Goal: Task Accomplishment & Management: Use online tool/utility

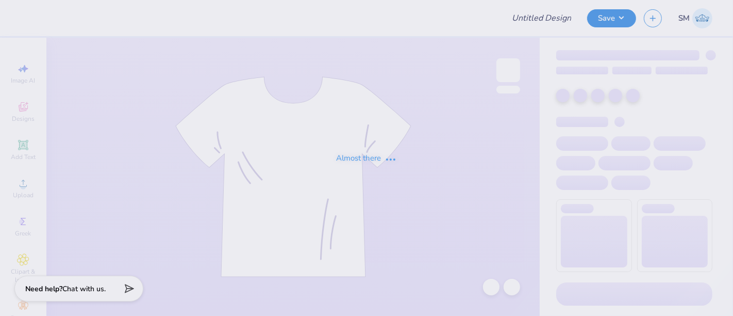
type input "DG - Parents Weekend 2"
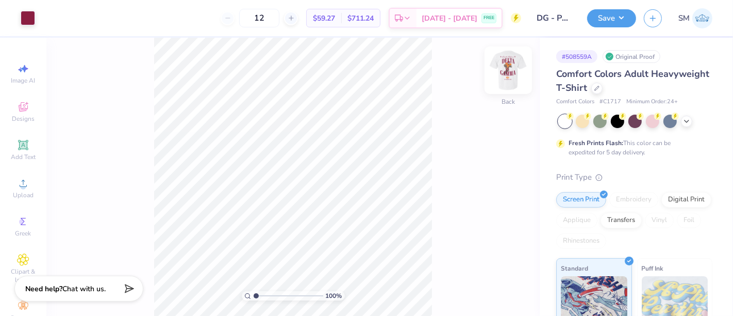
click at [511, 70] on img at bounding box center [508, 70] width 41 height 41
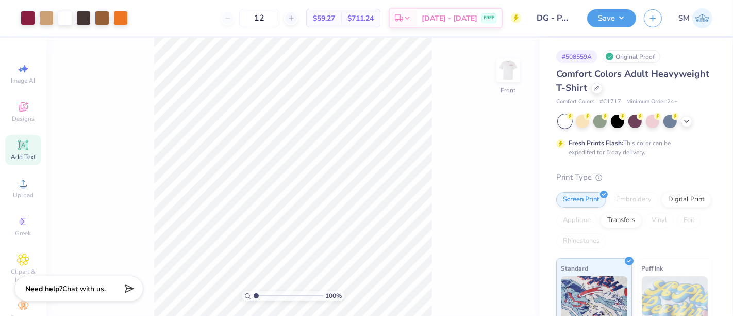
click at [24, 146] on icon at bounding box center [23, 145] width 12 height 12
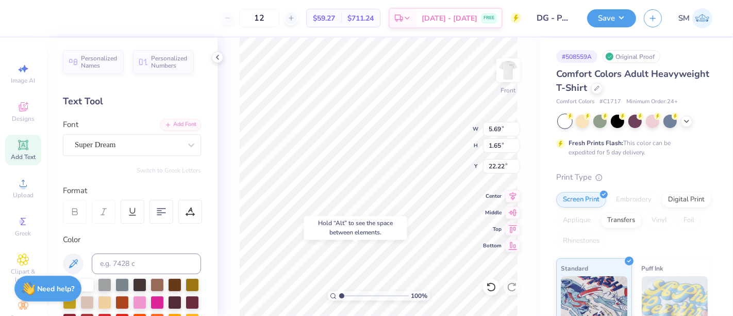
type input "22.22"
type textarea "®"
click at [112, 134] on div "Super Dream" at bounding box center [132, 145] width 138 height 22
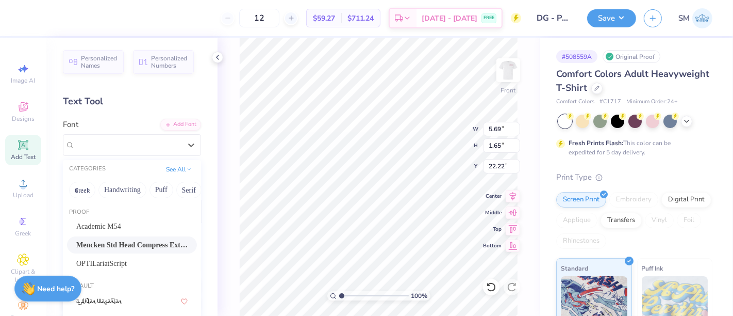
click at [124, 242] on span "Mencken Std Head Compress ExtraBold" at bounding box center [131, 244] width 111 height 11
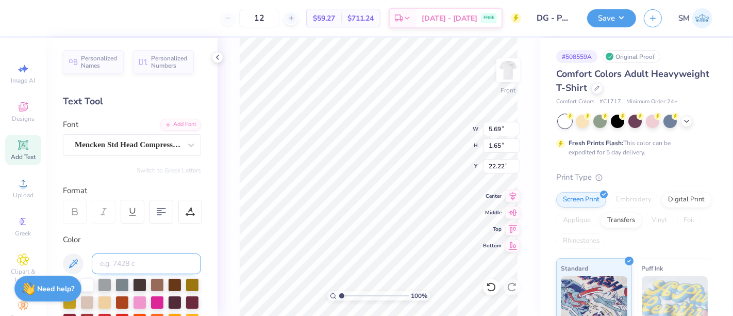
click at [115, 268] on input at bounding box center [146, 263] width 109 height 21
type input "208 c"
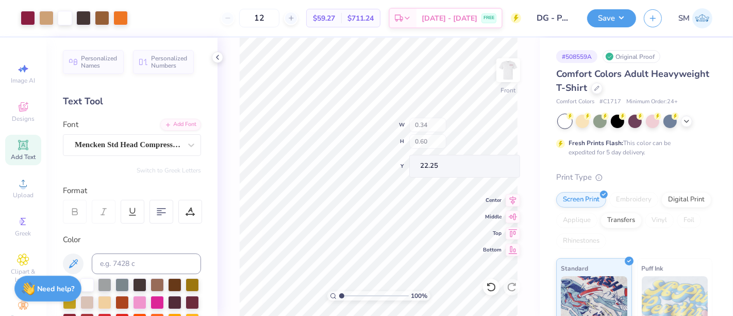
type input "0.34"
type input "0.60"
type input "2.46"
click at [352, 296] on input "range" at bounding box center [374, 295] width 70 height 9
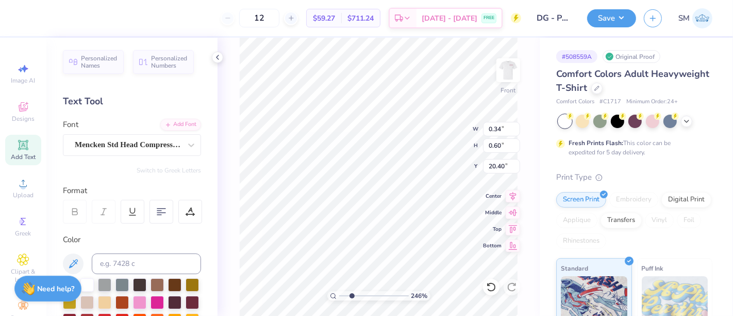
type input "20.40"
click at [107, 143] on div "Mencken Std Head Compress ExtraBold" at bounding box center [128, 145] width 108 height 16
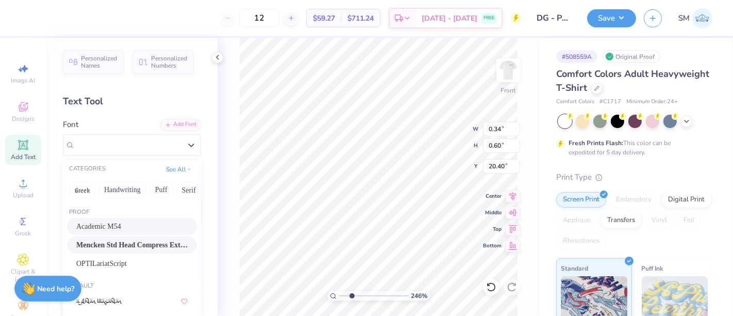
click at [129, 229] on div "Academic M54" at bounding box center [131, 226] width 111 height 11
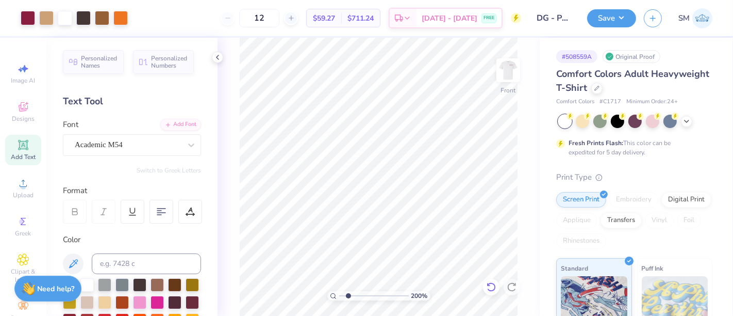
click at [493, 288] on icon at bounding box center [491, 287] width 10 height 10
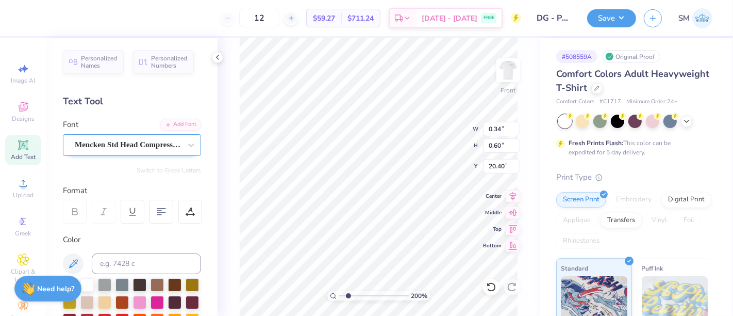
click at [124, 143] on div "Mencken Std Head Compress ExtraBold" at bounding box center [128, 145] width 108 height 16
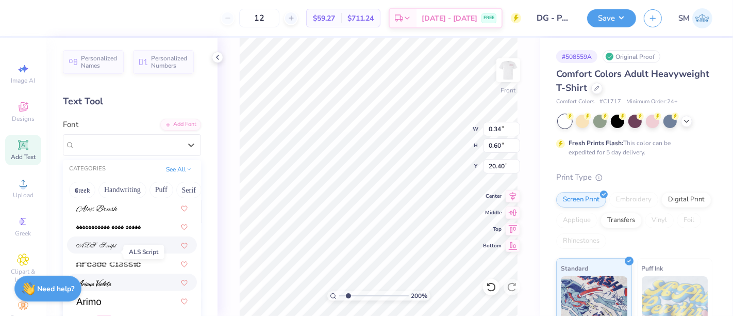
scroll to position [344, 0]
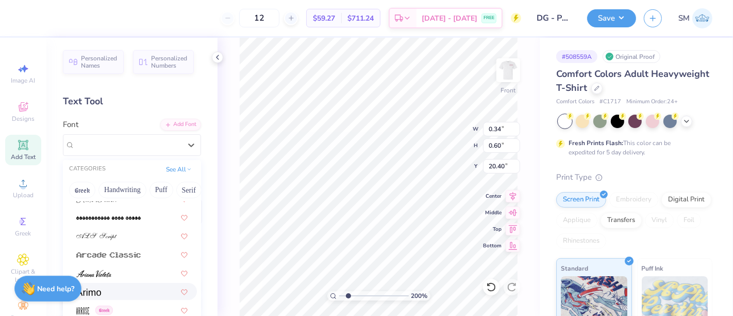
click at [106, 287] on div at bounding box center [131, 291] width 111 height 11
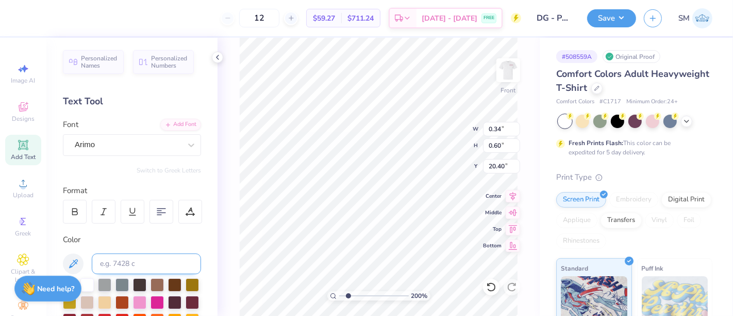
type input "1.99804959214092"
type input "0.64"
type input "20.39"
type input "1.99804959214092"
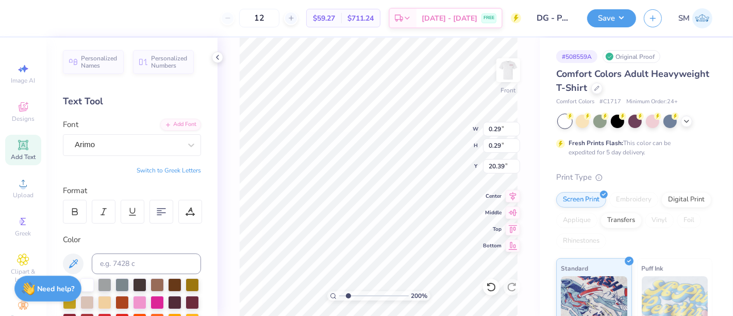
type input "0.38"
type input "20.30"
type input "1.99804959214092"
type input "20.40"
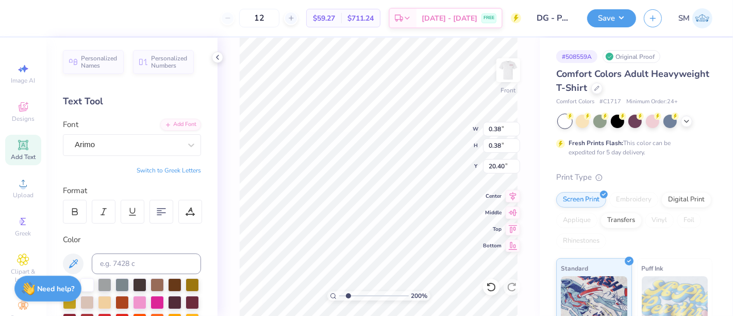
type input "1.99804959214092"
type input "0.22"
type input "20.55"
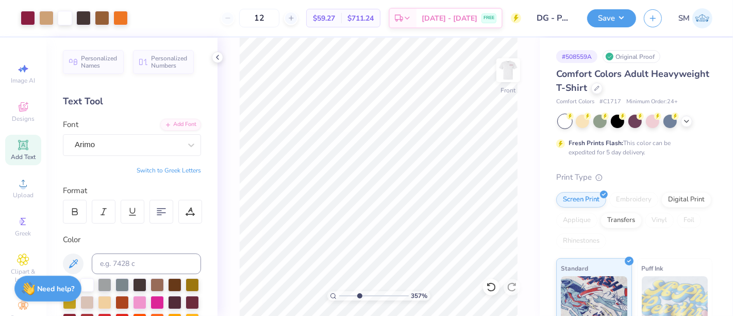
type input "4.06"
click at [363, 297] on input "range" at bounding box center [374, 295] width 70 height 9
type input "0.14"
click at [614, 21] on button "Save" at bounding box center [611, 17] width 49 height 18
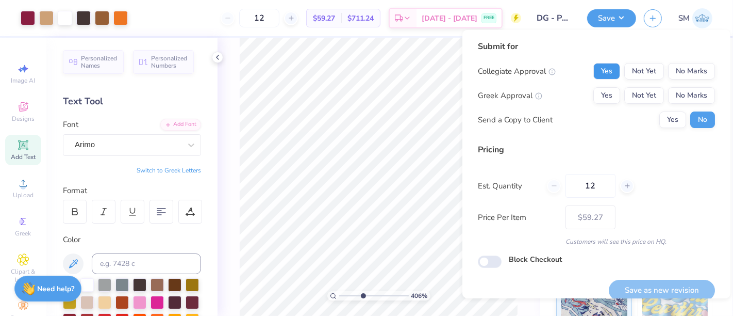
click at [597, 67] on button "Yes" at bounding box center [607, 71] width 27 height 17
click at [595, 95] on button "Yes" at bounding box center [607, 95] width 27 height 17
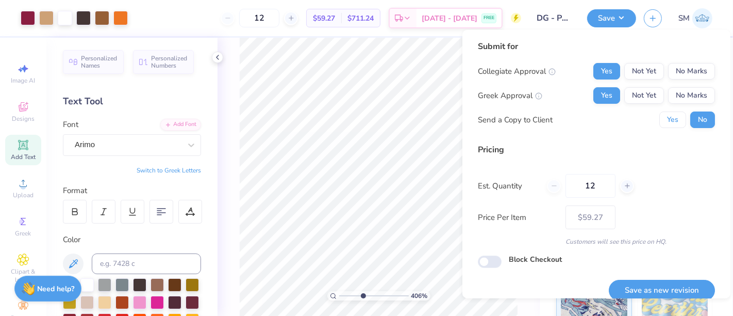
drag, startPoint x: 667, startPoint y: 120, endPoint x: 692, endPoint y: 200, distance: 83.2
click at [667, 121] on button "Yes" at bounding box center [673, 119] width 27 height 17
click at [671, 285] on button "Save as new revision" at bounding box center [662, 290] width 106 height 21
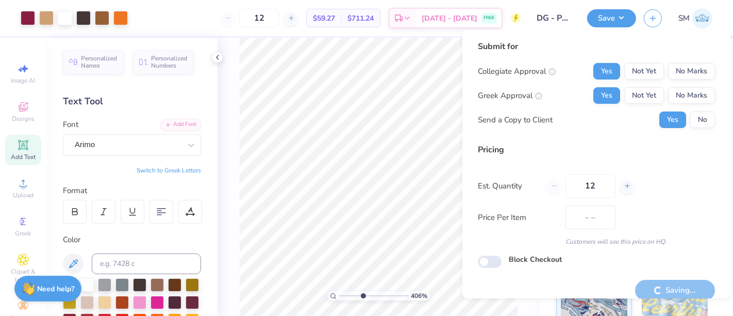
type input "$59.27"
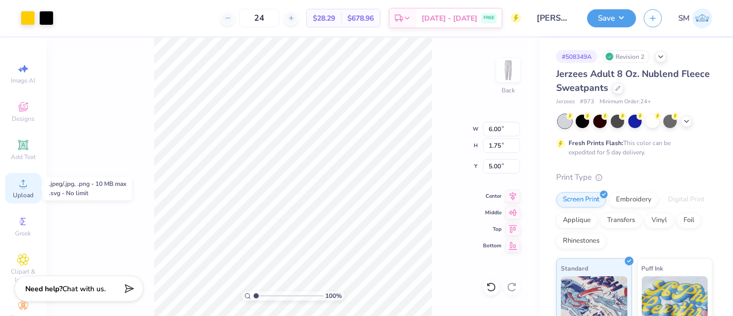
click at [23, 186] on icon at bounding box center [23, 183] width 12 height 12
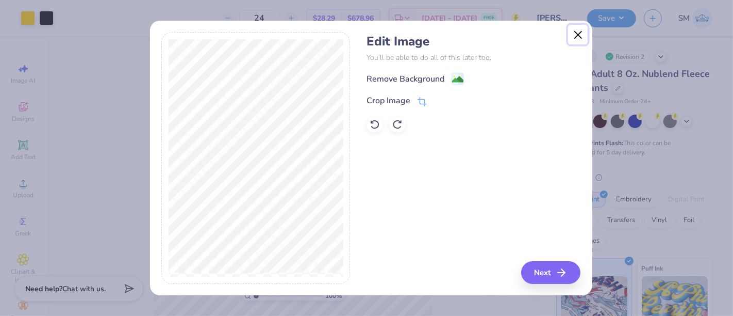
click at [580, 35] on button "Close" at bounding box center [578, 35] width 20 height 20
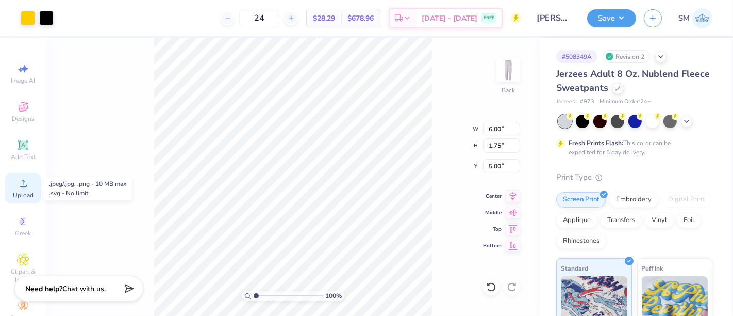
click at [23, 183] on icon at bounding box center [23, 183] width 12 height 12
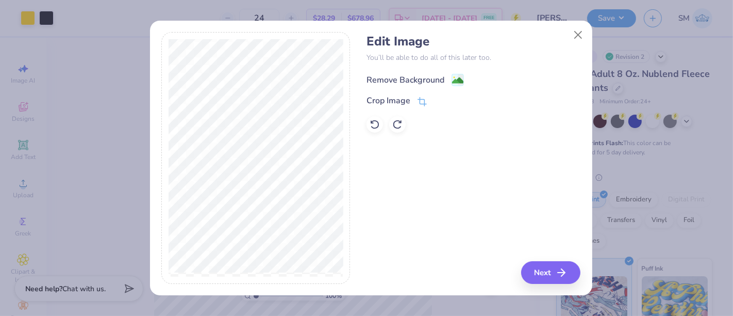
click at [434, 77] on div "Remove Background" at bounding box center [406, 80] width 78 height 12
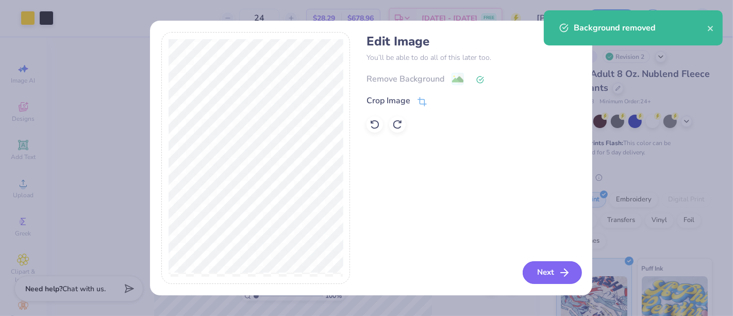
click at [546, 267] on button "Next" at bounding box center [552, 272] width 59 height 23
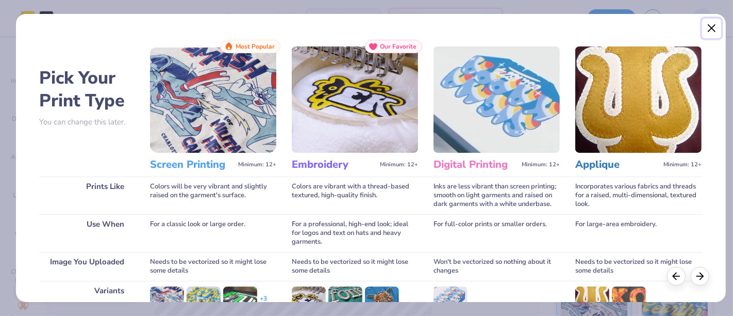
click at [711, 29] on button "Close" at bounding box center [713, 29] width 20 height 20
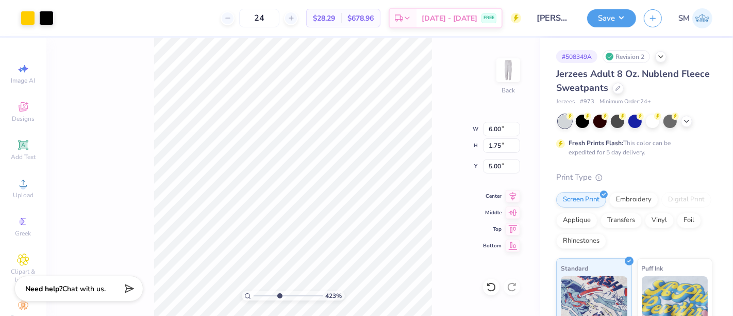
drag, startPoint x: 256, startPoint y: 297, endPoint x: 279, endPoint y: 295, distance: 22.7
click at [279, 295] on input "range" at bounding box center [289, 295] width 70 height 9
click at [491, 286] on icon at bounding box center [491, 287] width 10 height 10
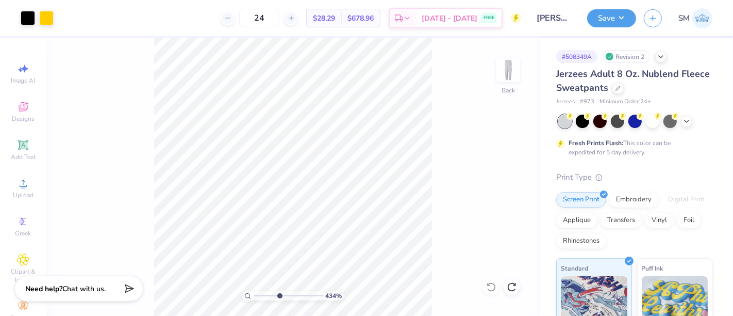
click at [493, 285] on div "434 % Back" at bounding box center [293, 177] width 494 height 278
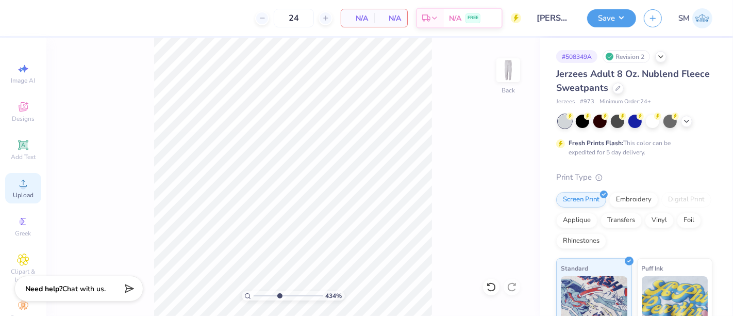
click at [23, 178] on icon at bounding box center [23, 183] width 12 height 12
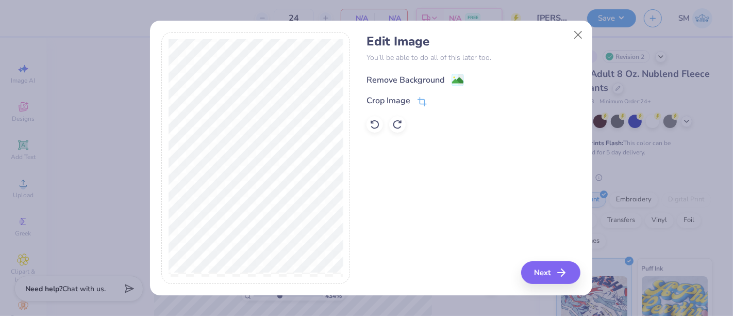
click at [427, 76] on div "Remove Background" at bounding box center [406, 80] width 78 height 12
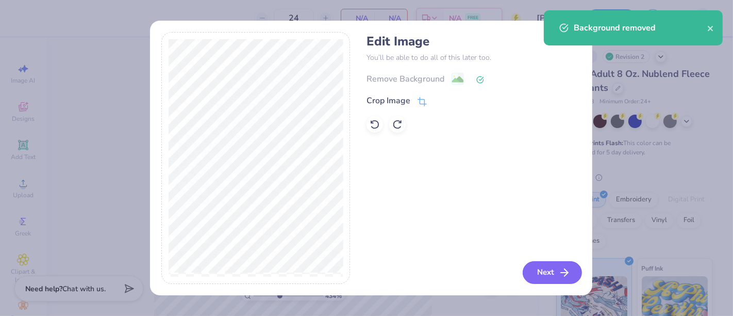
click at [556, 275] on button "Next" at bounding box center [552, 272] width 59 height 23
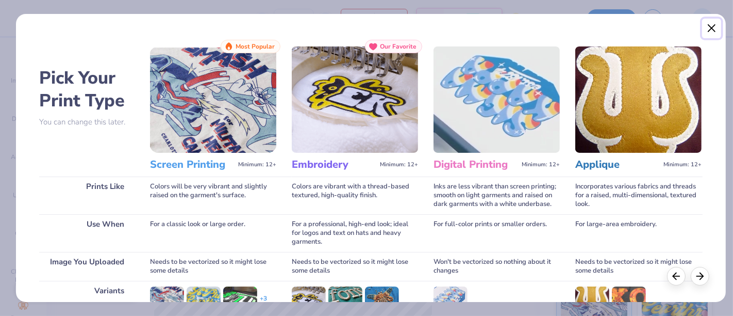
click at [713, 25] on button "Close" at bounding box center [713, 29] width 20 height 20
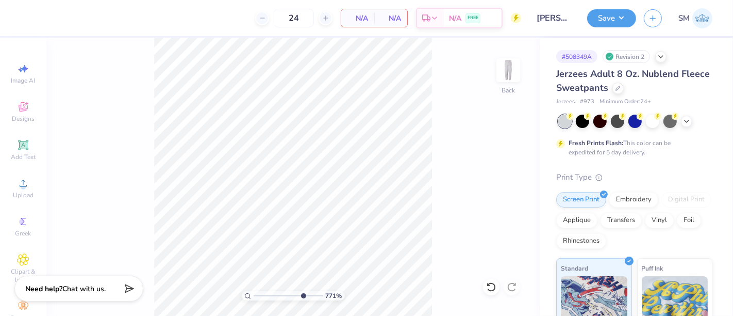
drag, startPoint x: 270, startPoint y: 296, endPoint x: 302, endPoint y: 292, distance: 31.7
click at [302, 292] on input "range" at bounding box center [289, 295] width 70 height 9
drag, startPoint x: 290, startPoint y: 297, endPoint x: 275, endPoint y: 293, distance: 15.4
click at [275, 293] on input "range" at bounding box center [289, 295] width 70 height 9
click at [23, 185] on icon at bounding box center [23, 183] width 12 height 12
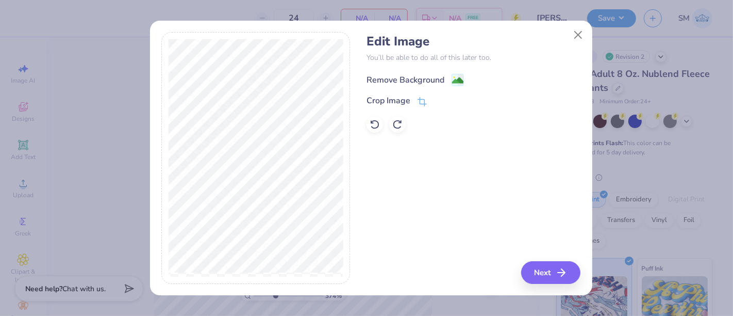
click at [420, 78] on div "Remove Background" at bounding box center [406, 80] width 78 height 12
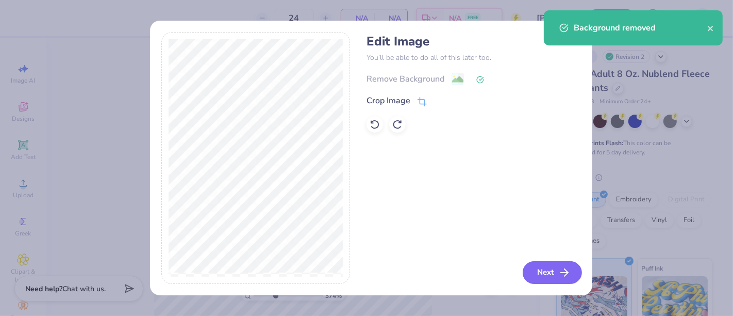
click at [545, 269] on button "Next" at bounding box center [552, 272] width 59 height 23
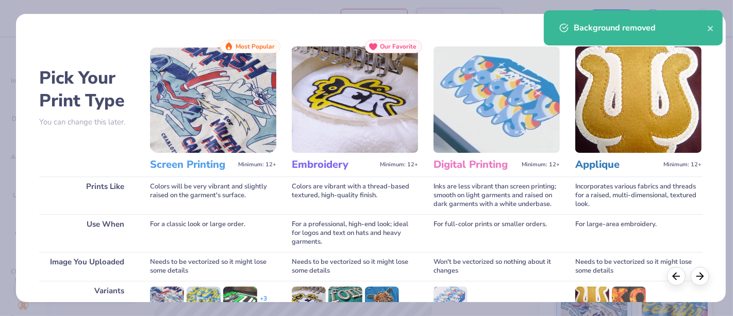
click at [217, 96] on img at bounding box center [213, 99] width 126 height 106
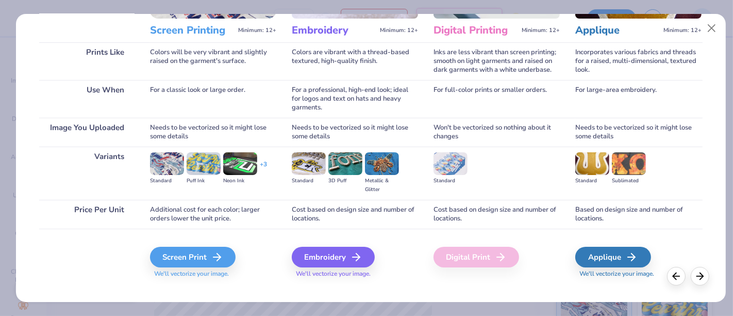
scroll to position [146, 0]
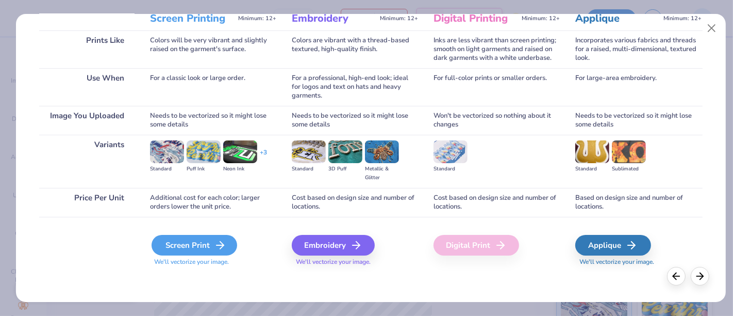
click at [208, 243] on div "Screen Print" at bounding box center [195, 245] width 86 height 21
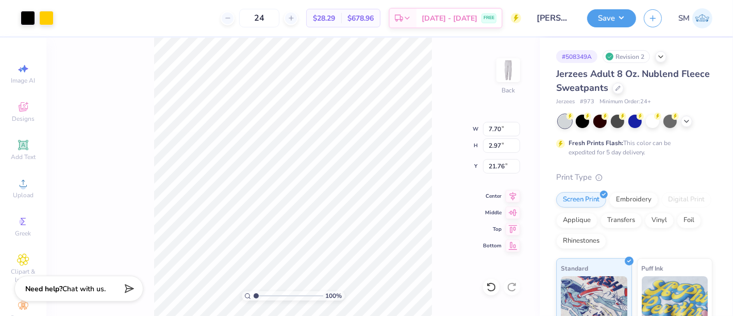
drag, startPoint x: 267, startPoint y: 297, endPoint x: 259, endPoint y: 291, distance: 9.9
type input "1"
click at [255, 298] on input "range" at bounding box center [289, 295] width 70 height 9
type input "5.77"
drag, startPoint x: 256, startPoint y: 295, endPoint x: 278, endPoint y: 291, distance: 21.5
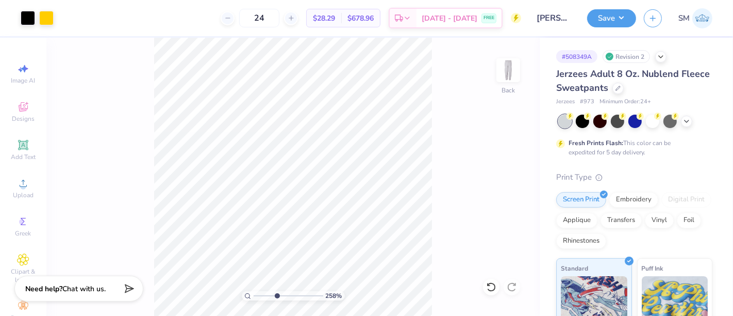
click at [277, 292] on input "range" at bounding box center [289, 295] width 70 height 9
drag, startPoint x: 277, startPoint y: 295, endPoint x: 269, endPoint y: 295, distance: 8.3
click at [272, 298] on input "range" at bounding box center [289, 295] width 70 height 9
type input "1.90604502887627"
type input "7.30"
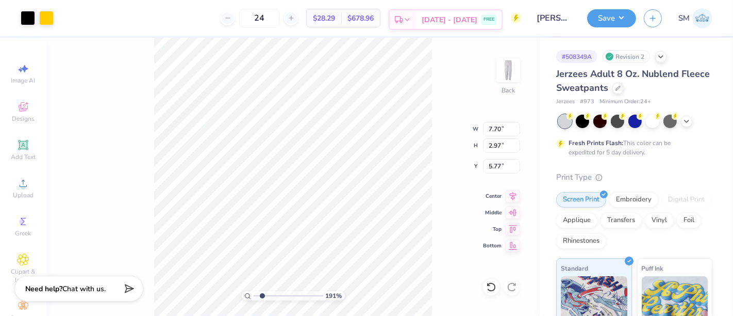
type input "2.82"
type input "1.90604502887627"
type input "6.51"
type input "2.51"
type input "6.07"
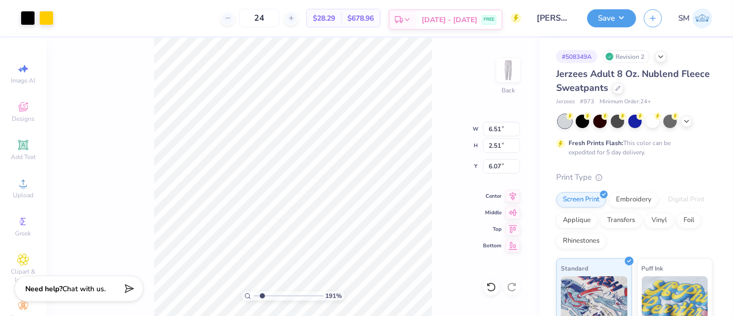
type input "1.90604502887627"
type input "6.11"
type input "2.36"
type input "6.23"
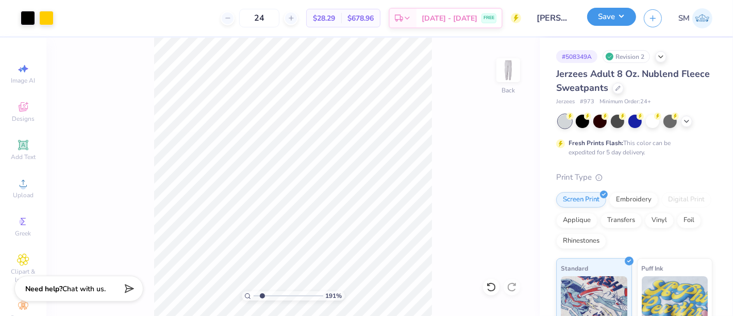
click at [615, 11] on button "Save" at bounding box center [611, 17] width 49 height 18
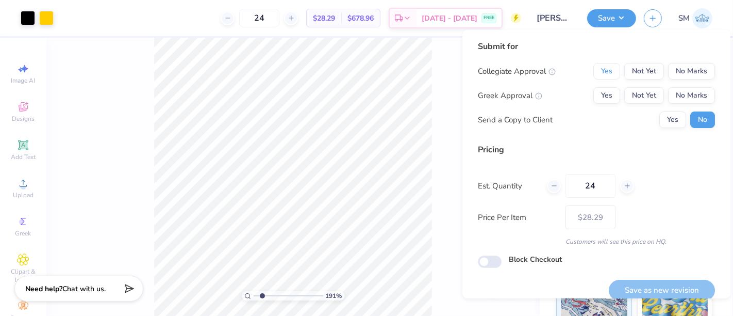
drag, startPoint x: 603, startPoint y: 68, endPoint x: 613, endPoint y: 83, distance: 18.6
click at [603, 68] on button "Yes" at bounding box center [607, 71] width 27 height 17
drag, startPoint x: 677, startPoint y: 92, endPoint x: 663, endPoint y: 110, distance: 23.1
click at [677, 92] on button "No Marks" at bounding box center [691, 95] width 47 height 17
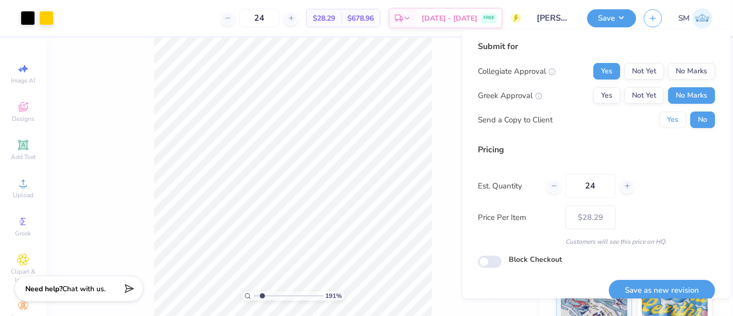
drag, startPoint x: 661, startPoint y: 120, endPoint x: 672, endPoint y: 172, distance: 53.2
click at [661, 127] on button "Yes" at bounding box center [673, 119] width 27 height 17
drag, startPoint x: 695, startPoint y: 115, endPoint x: 692, endPoint y: 135, distance: 20.4
click at [695, 117] on button "No" at bounding box center [703, 119] width 25 height 17
type input "1.90604502887627"
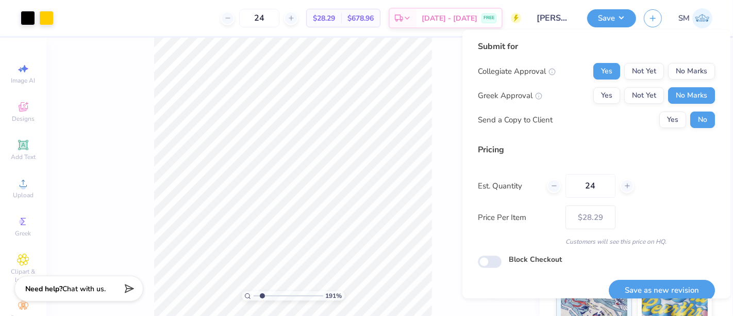
click at [666, 289] on button "Save as new revision" at bounding box center [662, 290] width 106 height 21
type input "$28.29"
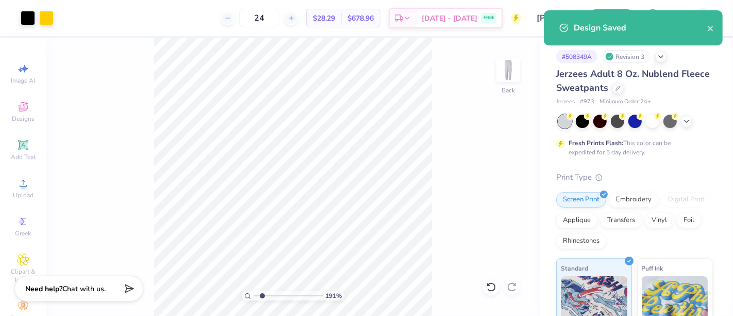
type input "1.90604502887627"
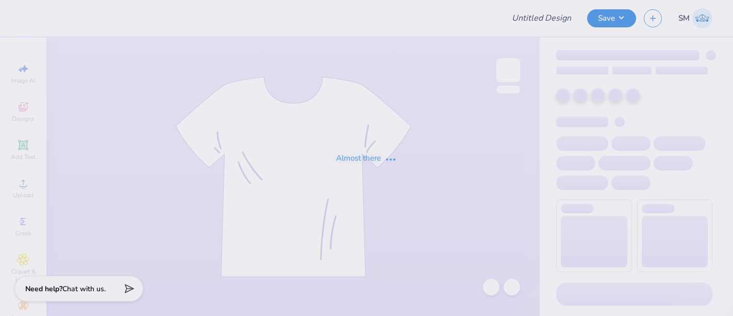
type input "test"
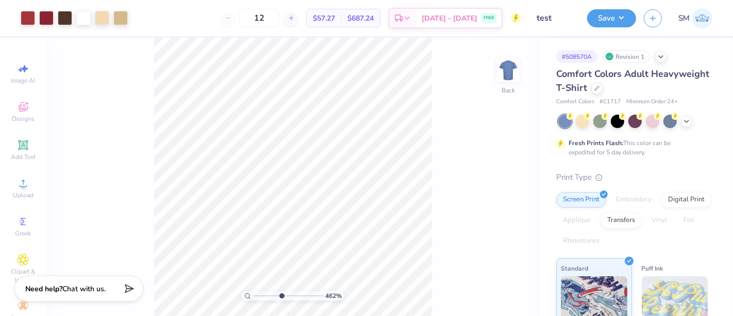
drag, startPoint x: 256, startPoint y: 298, endPoint x: 281, endPoint y: 302, distance: 25.1
click at [281, 300] on input "range" at bounding box center [289, 295] width 70 height 9
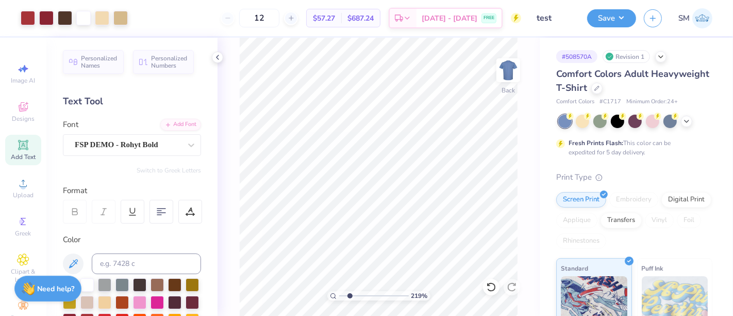
drag, startPoint x: 365, startPoint y: 297, endPoint x: 349, endPoint y: 290, distance: 17.5
type input "2.13"
click at [349, 291] on input "range" at bounding box center [374, 295] width 70 height 9
click at [607, 15] on button "Save" at bounding box center [611, 17] width 49 height 18
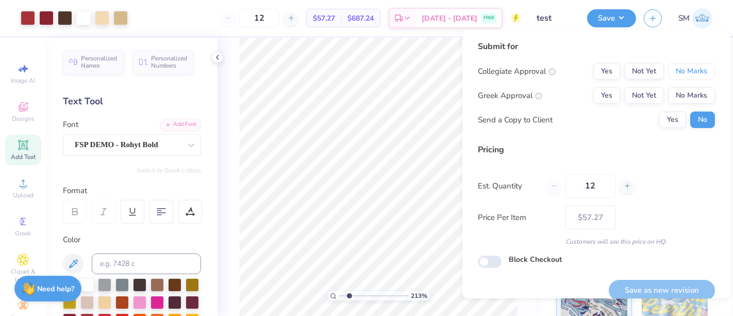
drag, startPoint x: 685, startPoint y: 70, endPoint x: 590, endPoint y: 106, distance: 102.0
click at [671, 78] on button "No Marks" at bounding box center [691, 71] width 47 height 17
click at [598, 91] on button "Yes" at bounding box center [607, 95] width 27 height 17
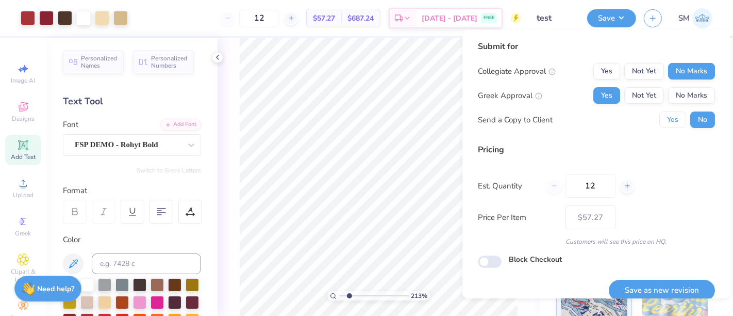
click at [672, 118] on button "Yes" at bounding box center [673, 119] width 27 height 17
click at [656, 287] on button "Save as new revision" at bounding box center [662, 290] width 106 height 21
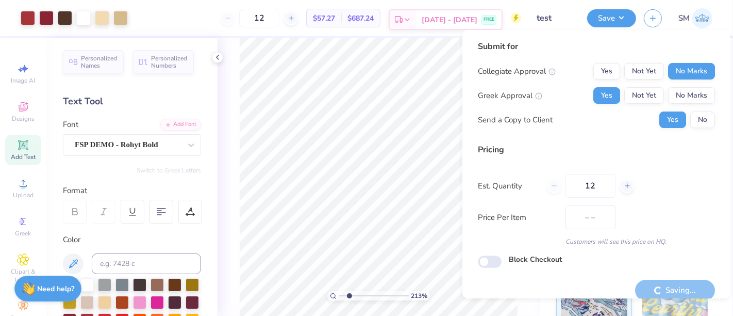
type input "$57.27"
